Goal: Information Seeking & Learning: Learn about a topic

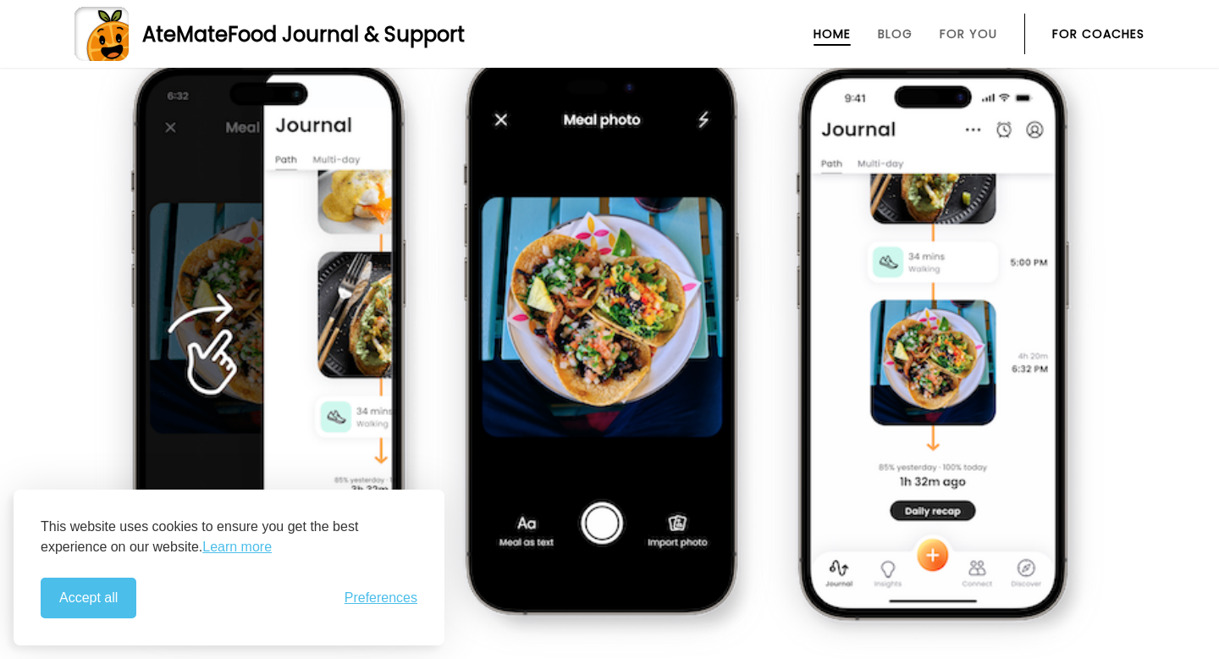
scroll to position [574, 0]
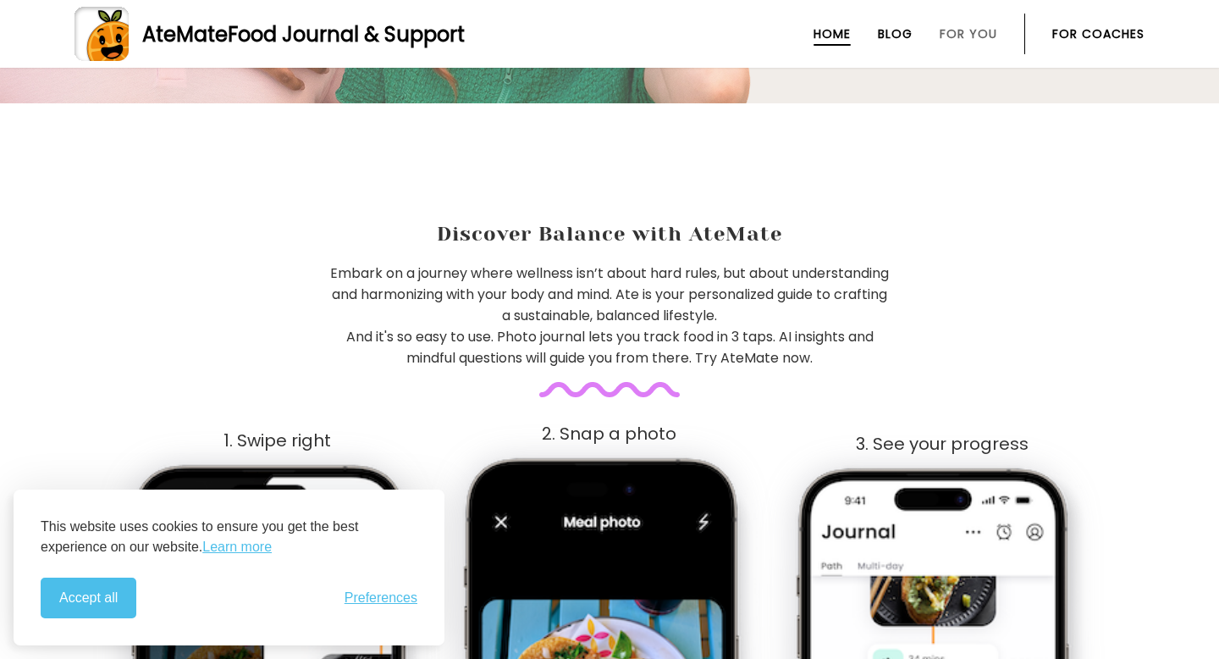
click at [896, 31] on link "Blog" at bounding box center [895, 34] width 35 height 14
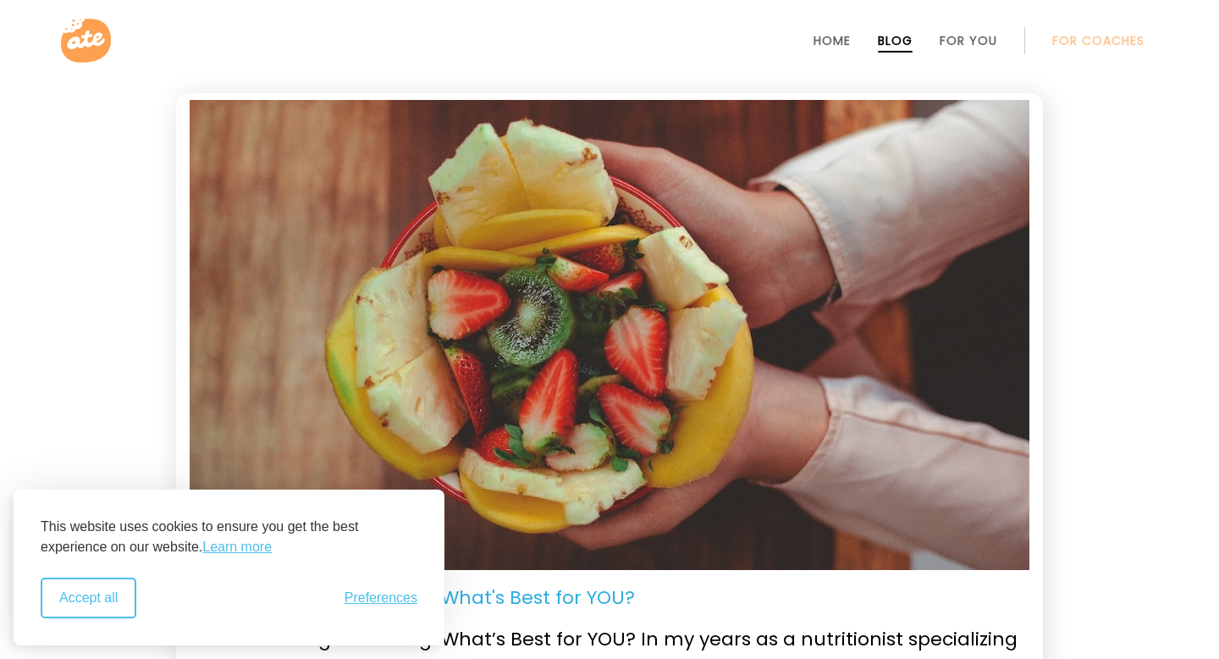
click at [74, 603] on button "Accept all" at bounding box center [89, 597] width 96 height 41
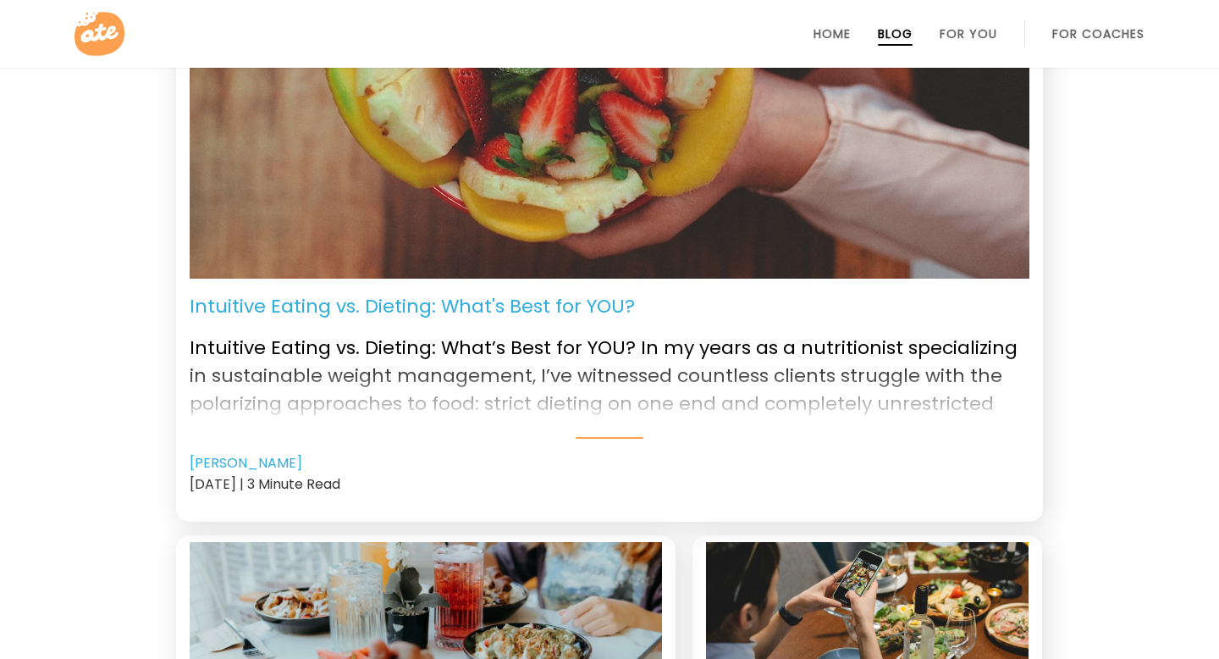
scroll to position [312, 0]
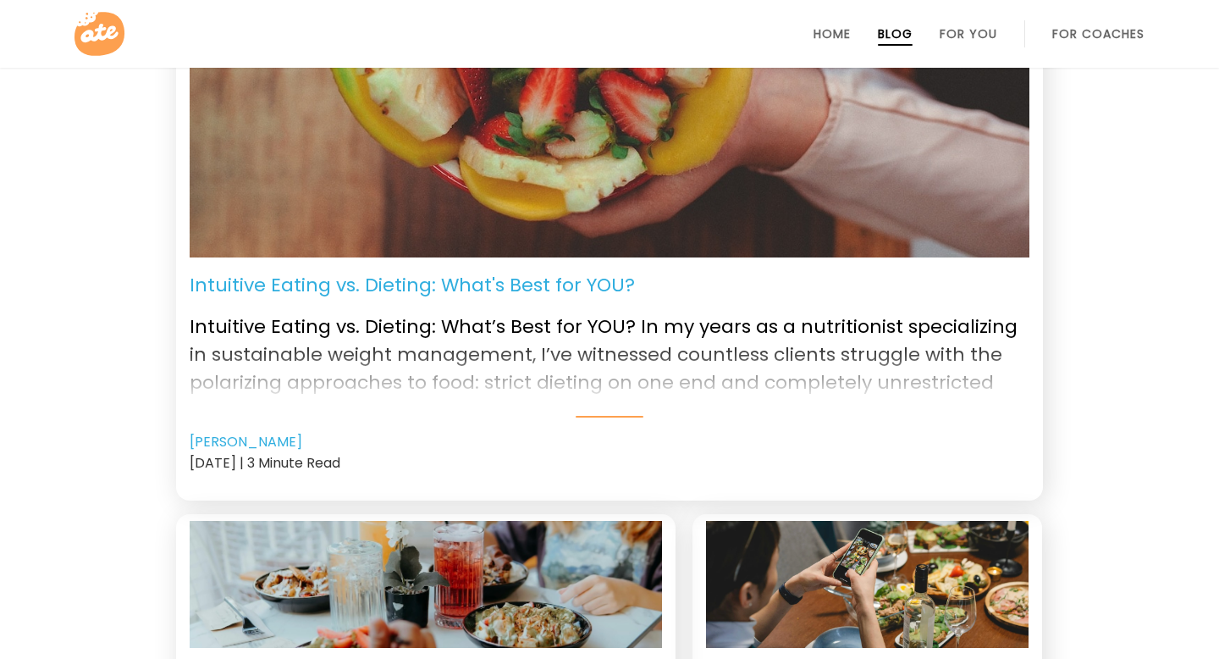
click at [605, 371] on div at bounding box center [610, 368] width 840 height 68
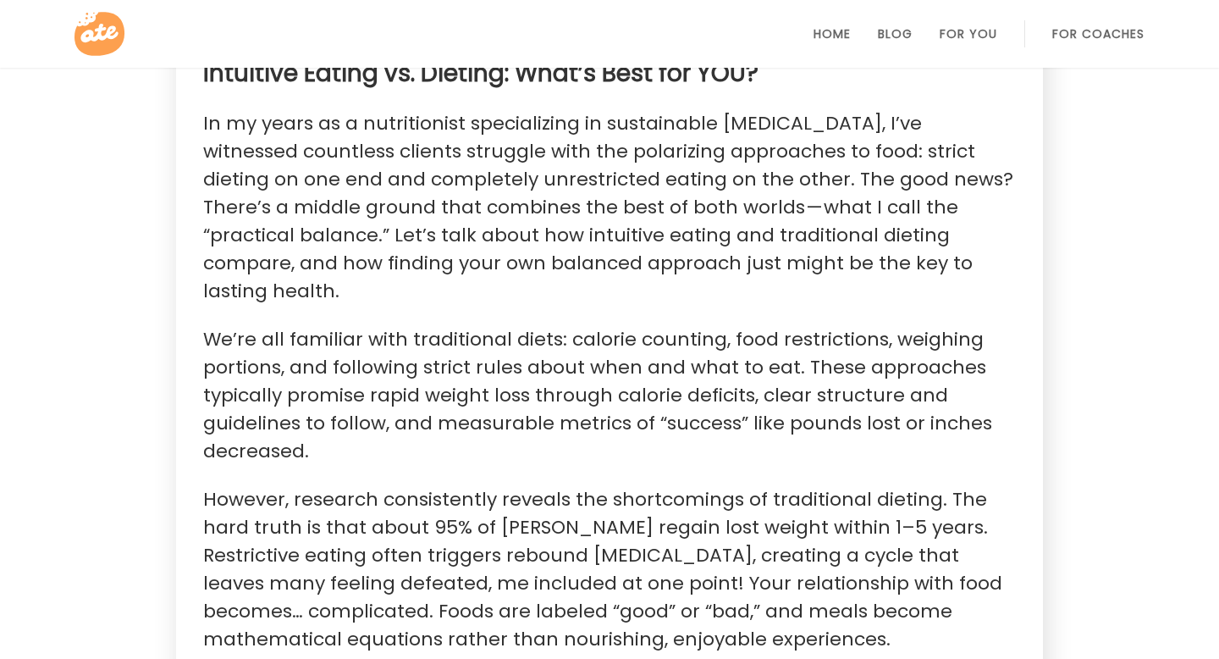
scroll to position [841, 0]
